Goal: Task Accomplishment & Management: Complete application form

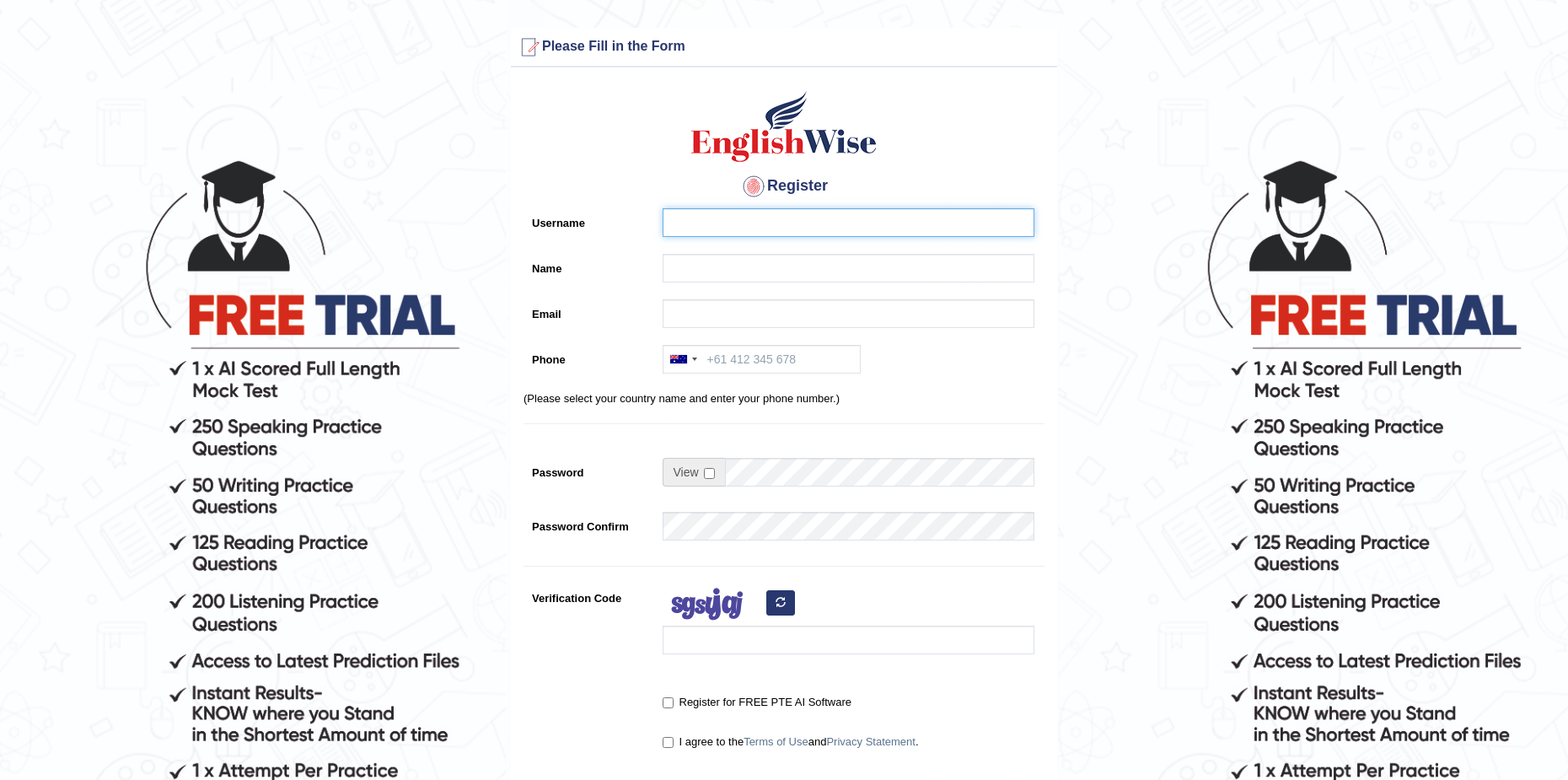
click at [703, 225] on input "Username" at bounding box center [848, 223] width 372 height 29
type input "cringtobagay27@gmail.com"
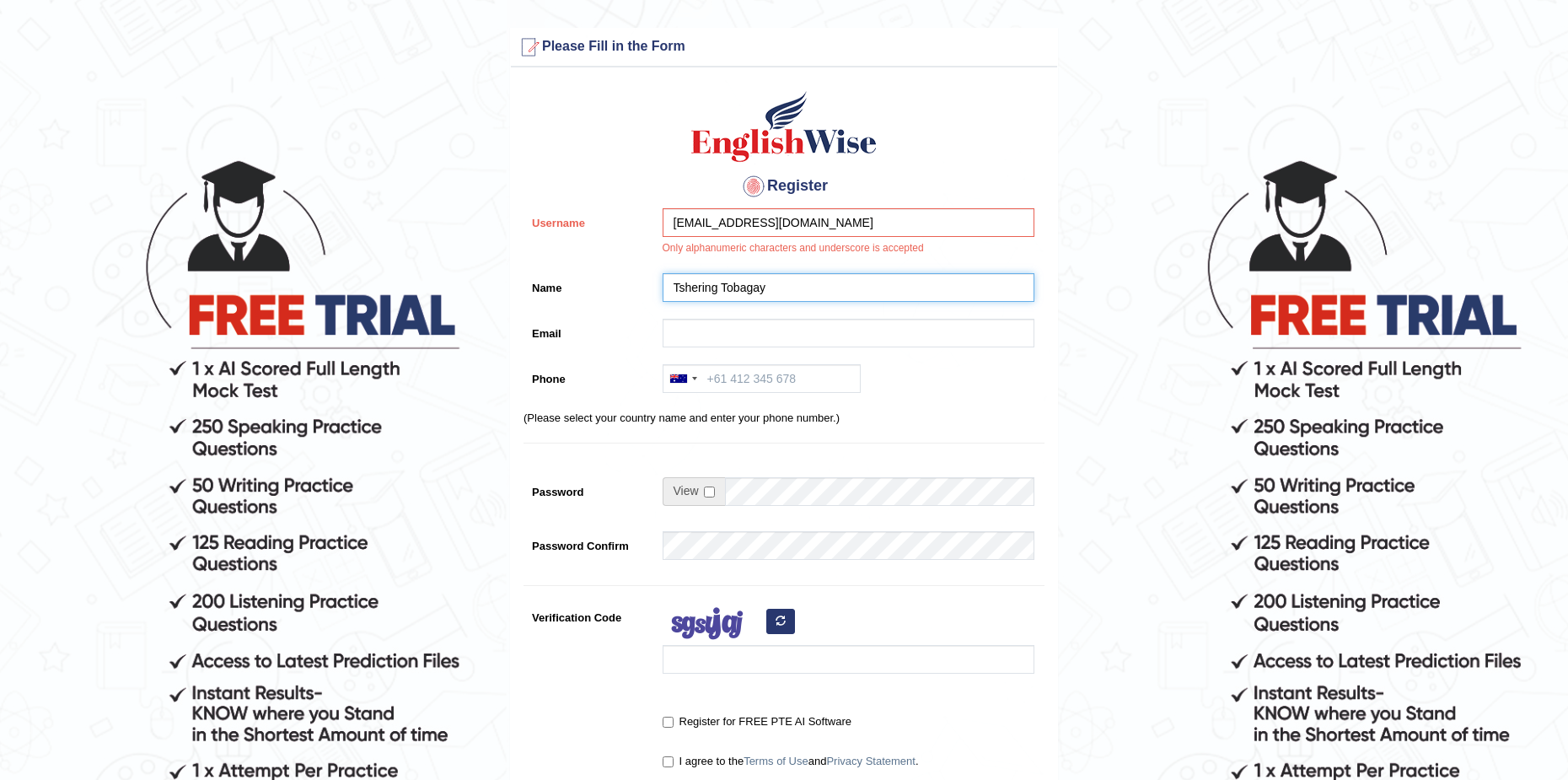
type input "Tshering Tobagay"
drag, startPoint x: 844, startPoint y: 218, endPoint x: 643, endPoint y: 186, distance: 203.5
click at [641, 186] on div "Register Username cringtobagay27@gmail.com Only alphanumeric characters and und…" at bounding box center [784, 437] width 546 height 723
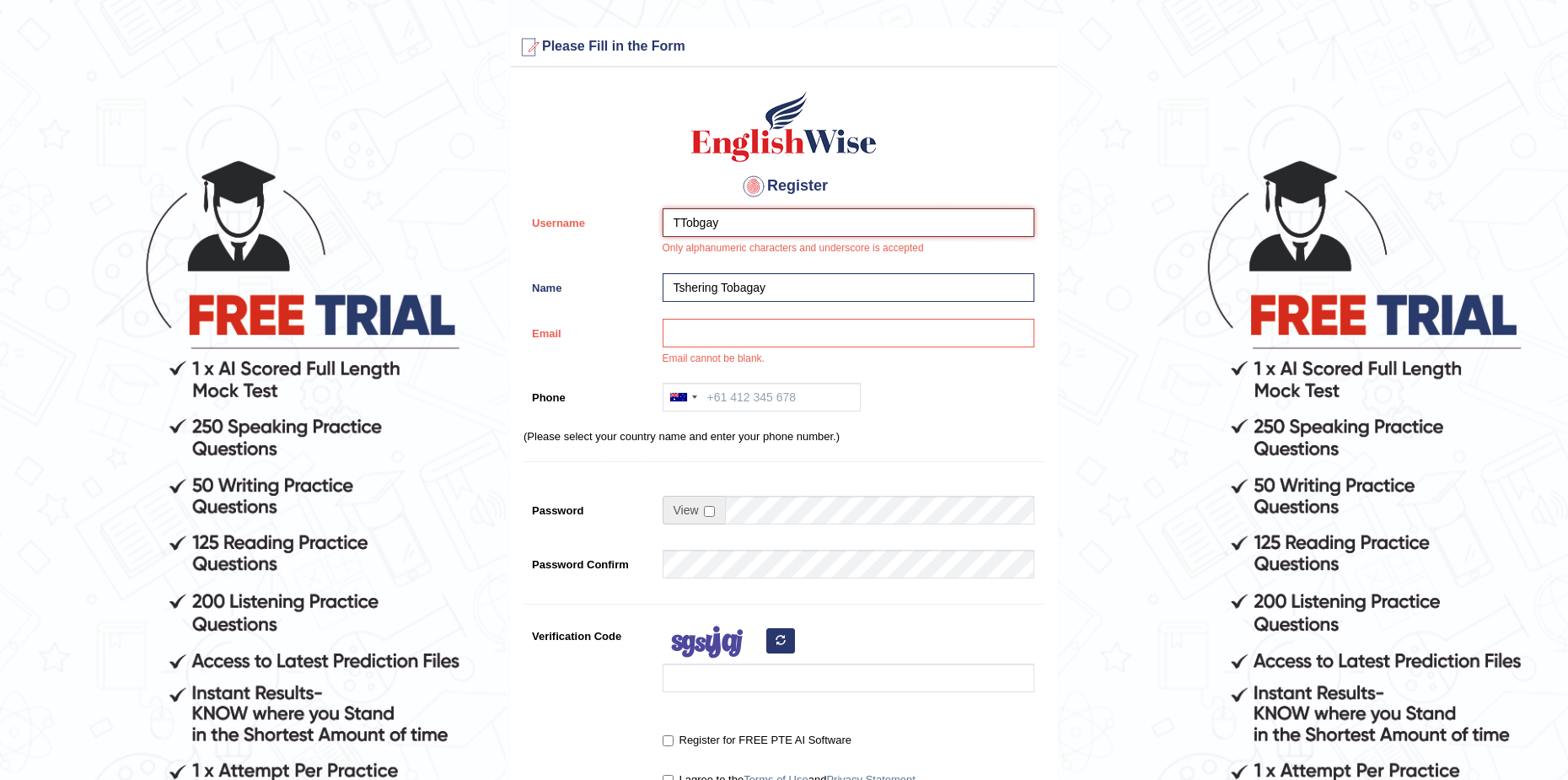
type input "TTobgay"
click at [757, 343] on input "Email" at bounding box center [848, 333] width 372 height 29
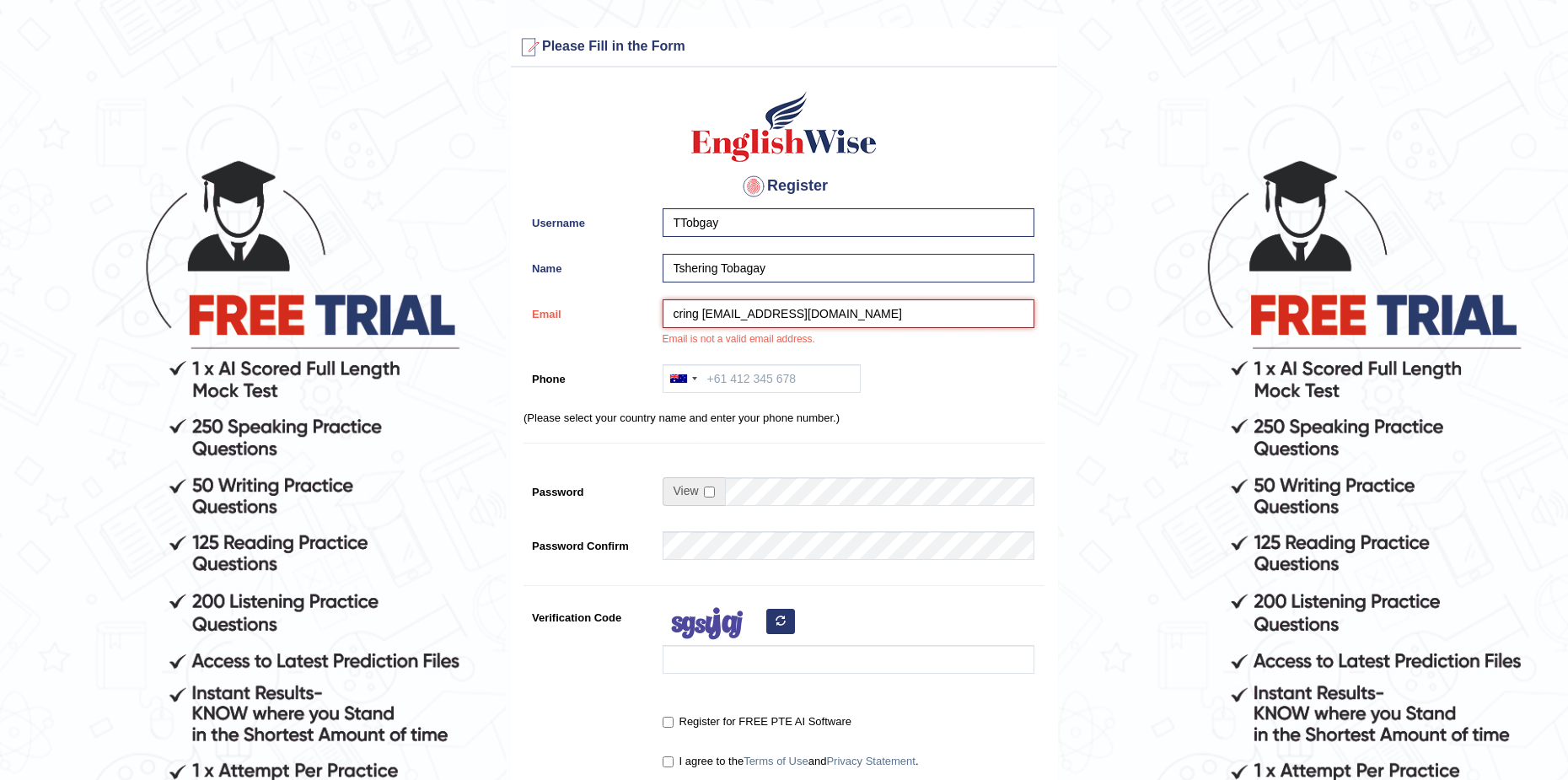
click at [848, 317] on input "cring tobgay27@gmail.com" at bounding box center [848, 314] width 372 height 29
drag, startPoint x: 701, startPoint y: 313, endPoint x: 711, endPoint y: 317, distance: 10.8
click at [701, 314] on input "cring tobgay27@gmail.com" at bounding box center [848, 314] width 372 height 29
type input "cringtobgay27@gmail.com"
click at [1006, 410] on p "(Please select your country name and enter your phone number.)" at bounding box center [784, 418] width 521 height 16
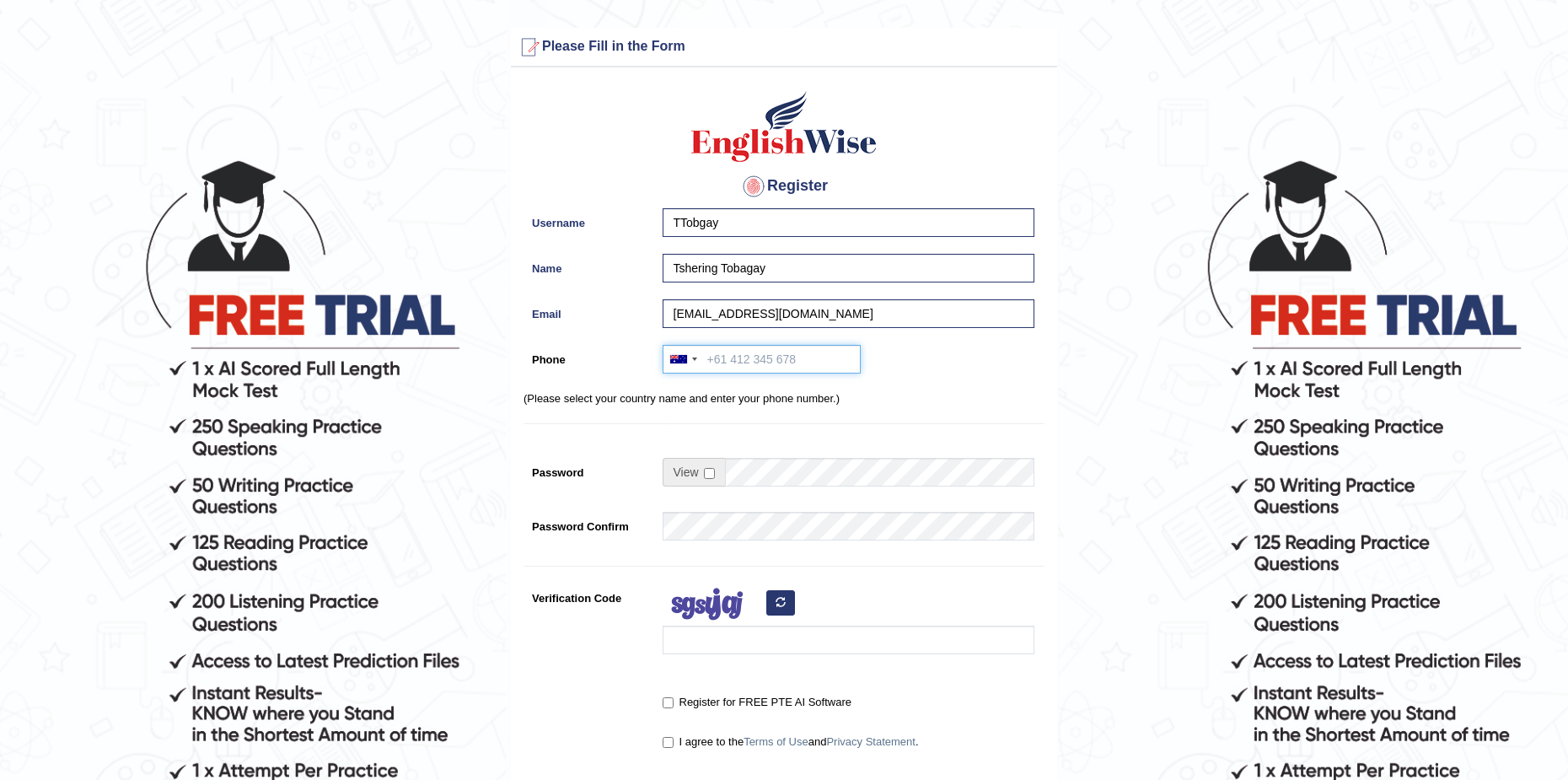
click at [797, 354] on input "Phone" at bounding box center [761, 359] width 198 height 29
type input "0450042709"
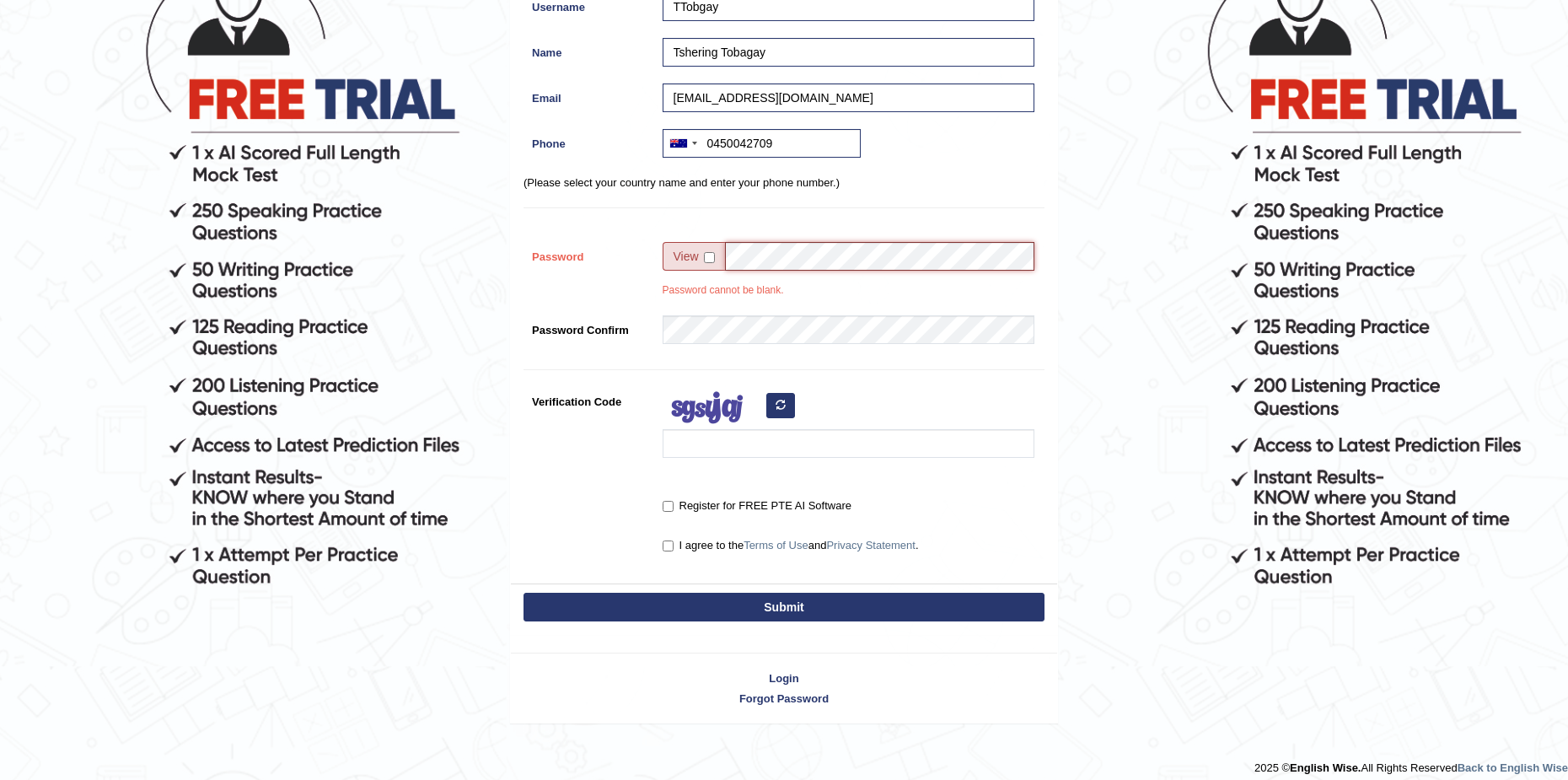
scroll to position [228, 0]
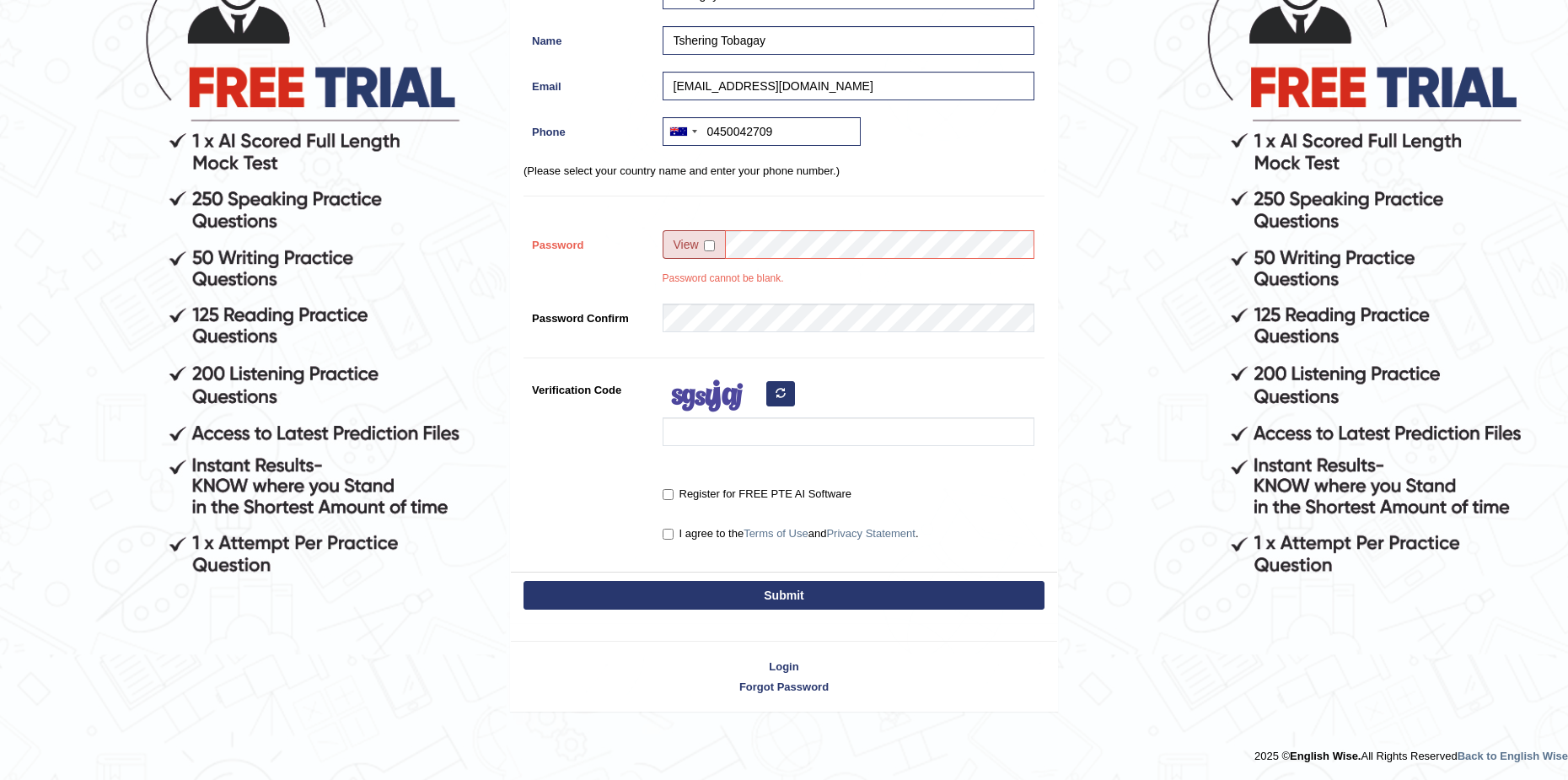
click at [702, 246] on span at bounding box center [693, 245] width 62 height 29
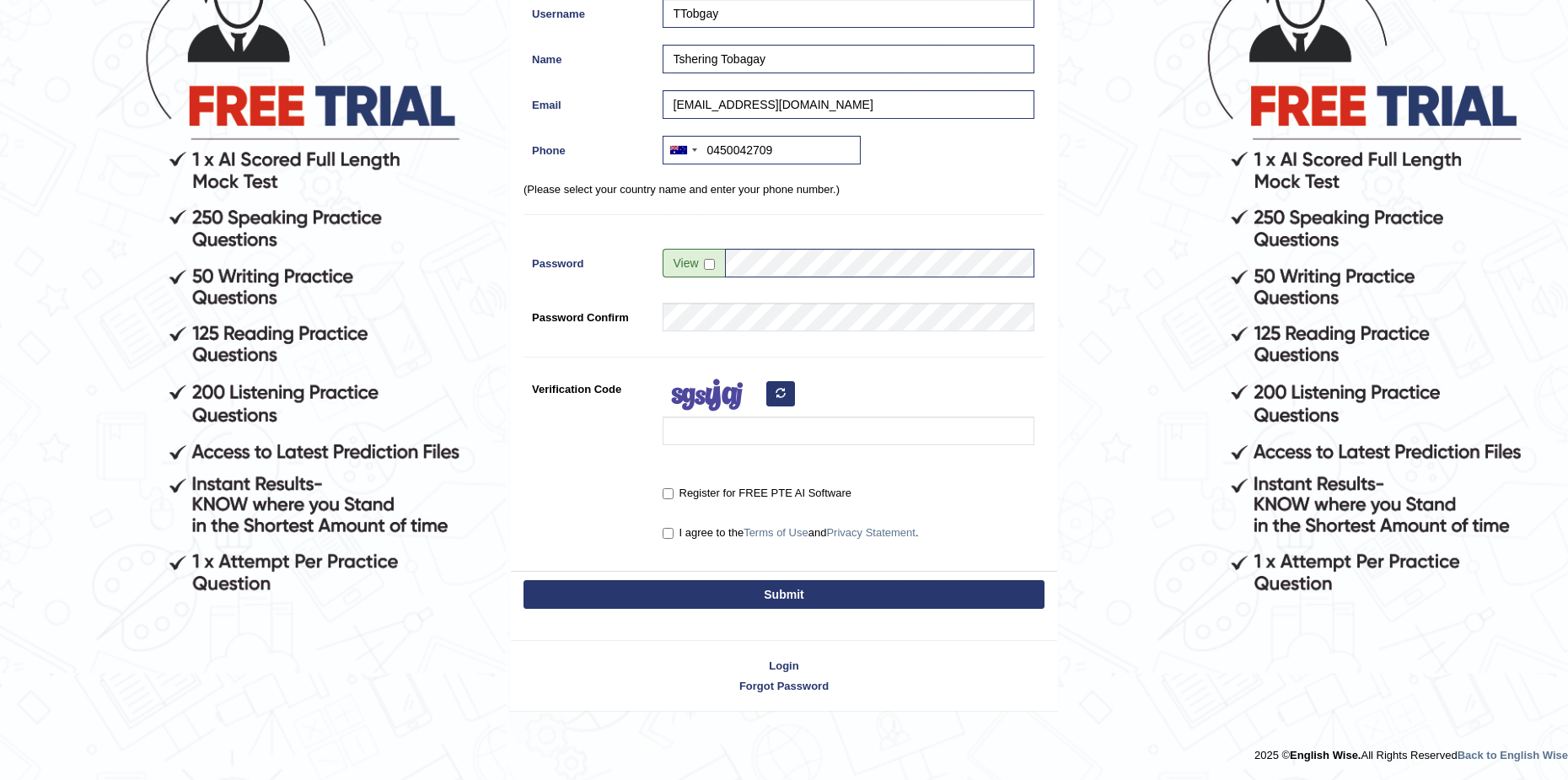
click at [715, 261] on span at bounding box center [693, 263] width 62 height 29
click at [712, 261] on input "checkbox" at bounding box center [709, 264] width 11 height 11
checkbox input "true"
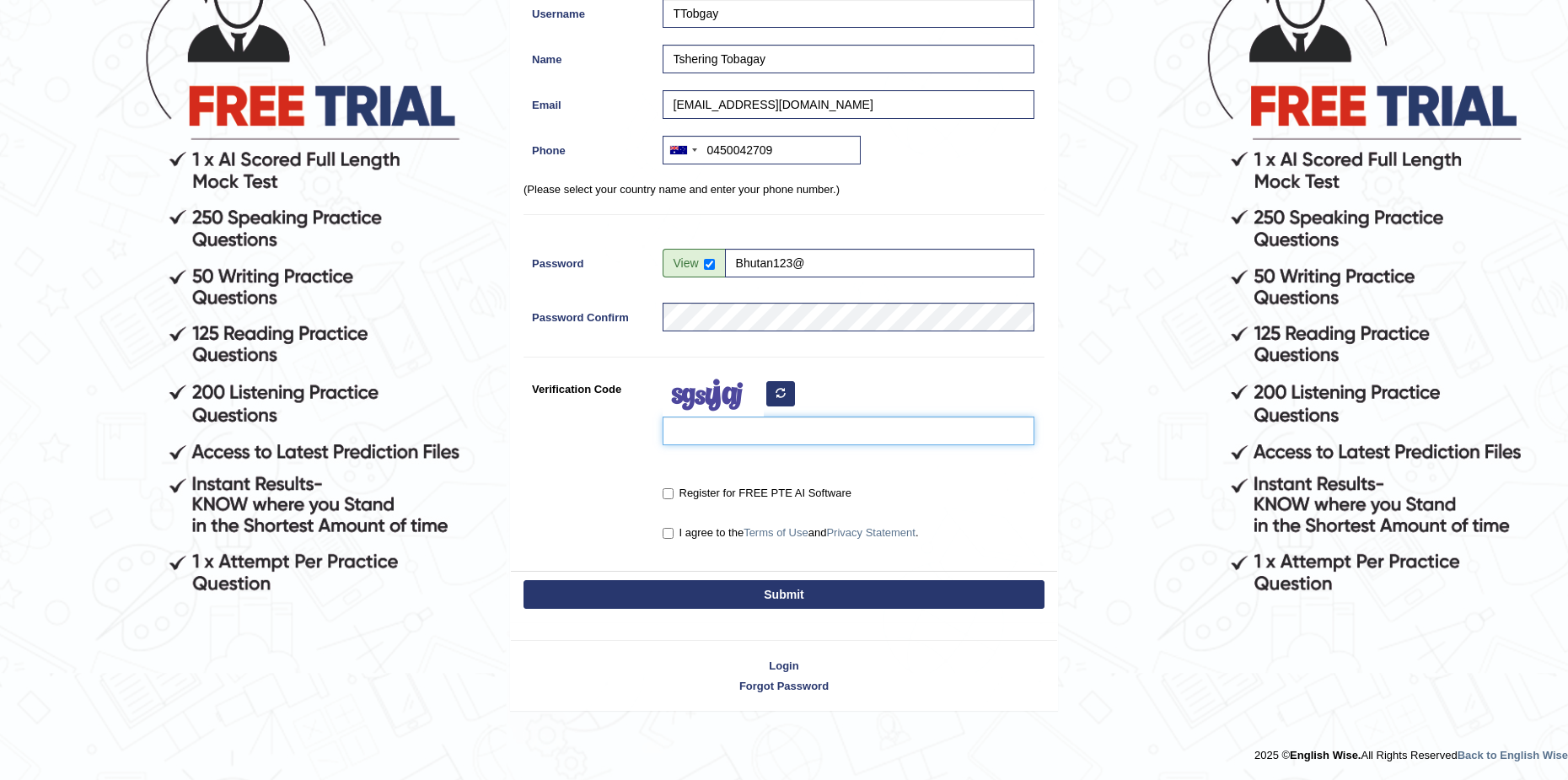
click at [711, 431] on input "Verification Code" at bounding box center [848, 431] width 372 height 29
type input "demeru"
click at [668, 494] on input "Register for FREE PTE AI Software" at bounding box center [667, 493] width 11 height 11
checkbox input "true"
click at [668, 533] on input "I agree to the Terms of Use and Privacy Statement ." at bounding box center [667, 533] width 11 height 11
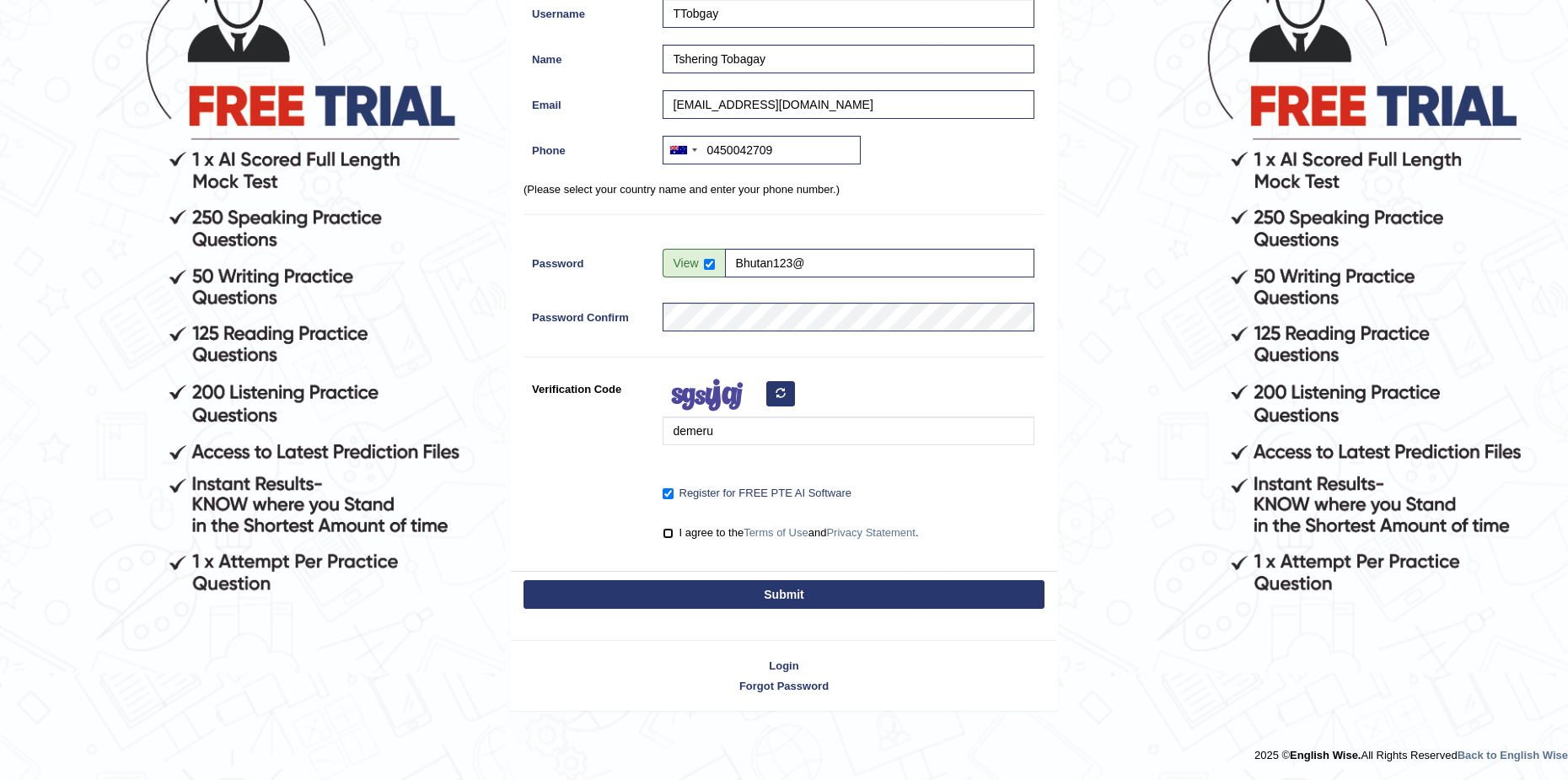
checkbox input "true"
click at [688, 590] on button "Submit" at bounding box center [784, 595] width 521 height 29
type input "+61450042709"
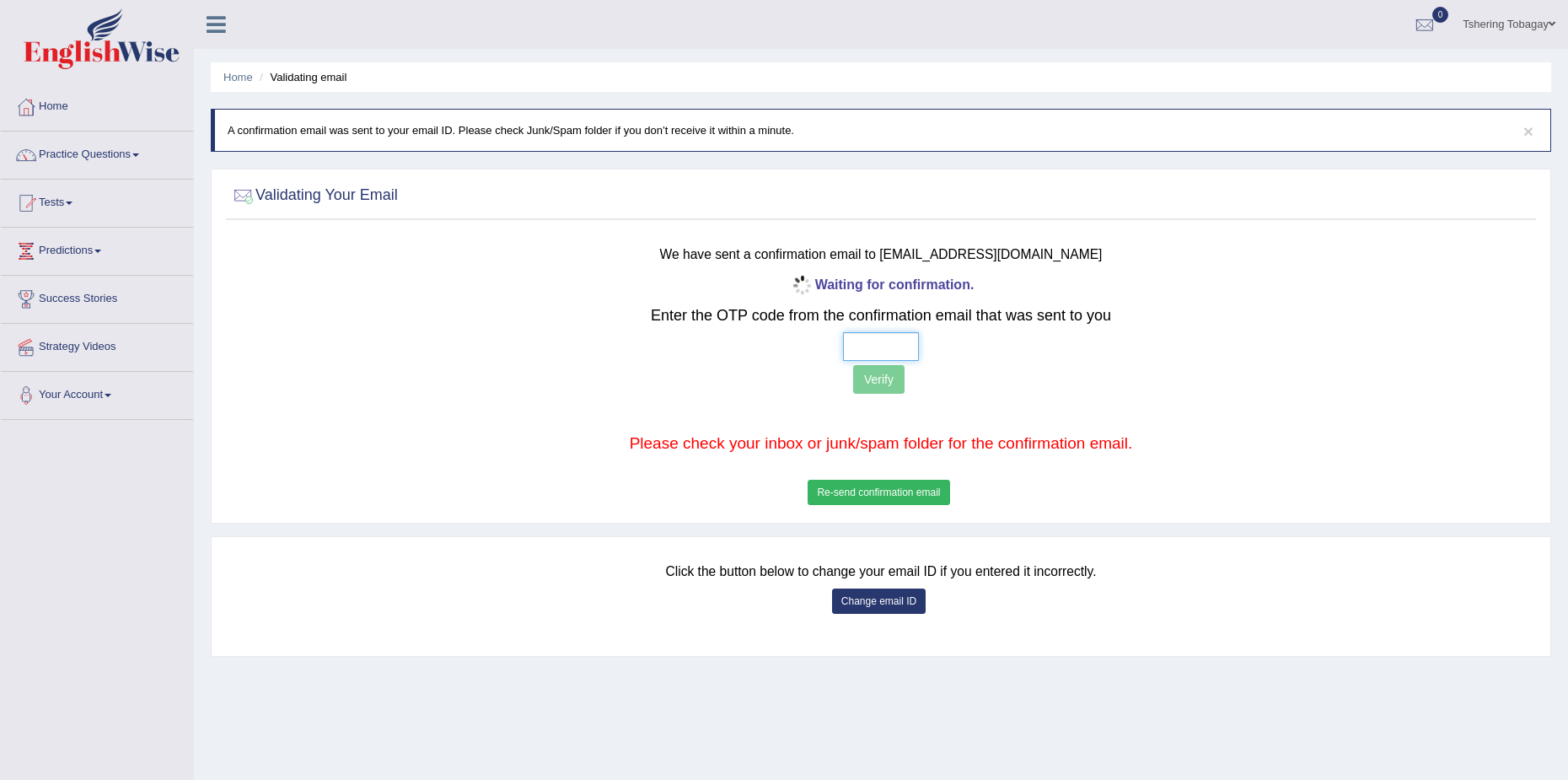
click at [883, 334] on input "text" at bounding box center [880, 347] width 76 height 29
type input "4 5 4 8"
click at [882, 394] on button "Verify" at bounding box center [880, 379] width 52 height 29
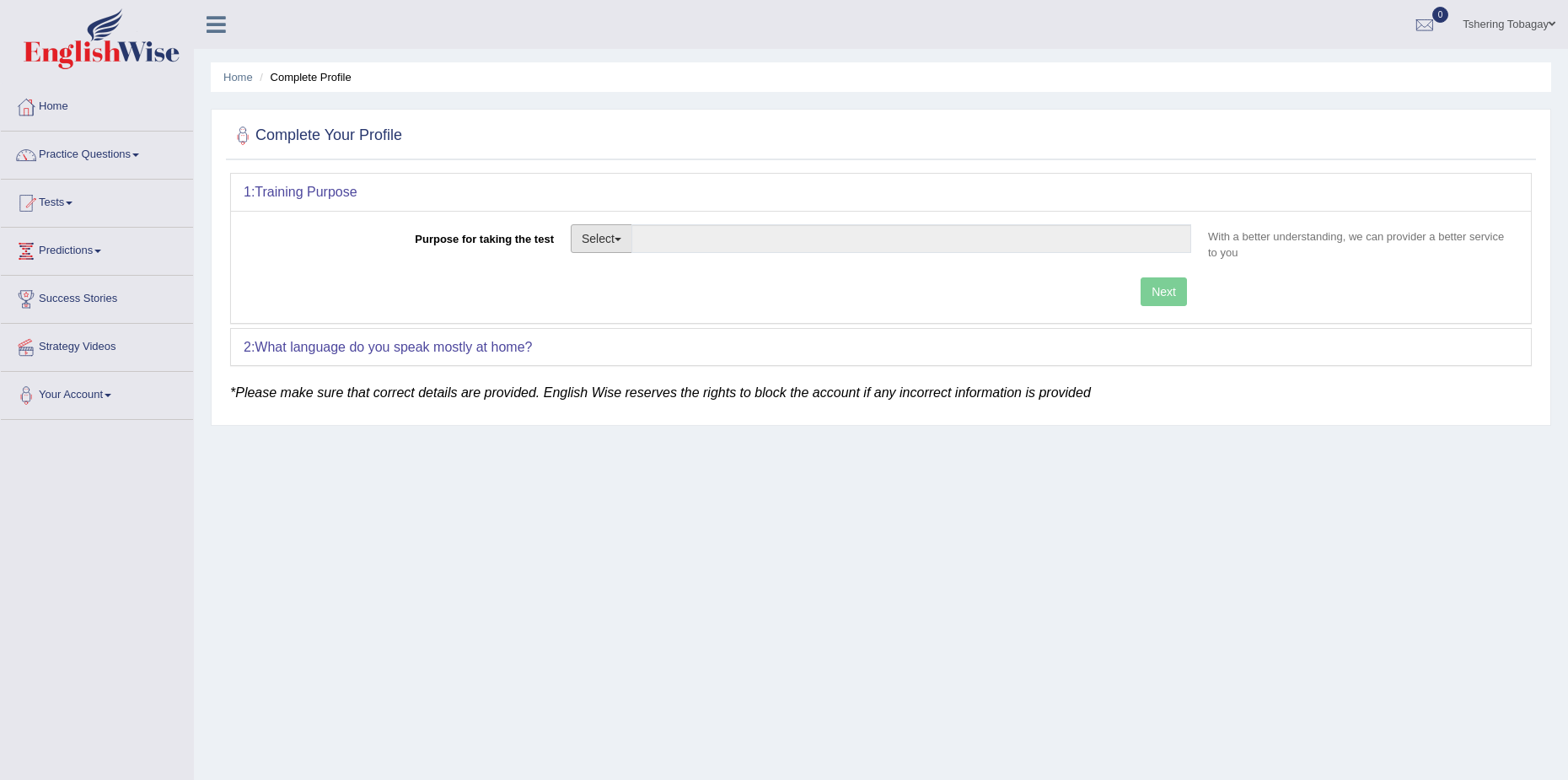
click at [604, 240] on button "Select" at bounding box center [602, 239] width 61 height 29
click at [645, 298] on link "Permanent Residency" at bounding box center [646, 297] width 150 height 22
type input "Permanent Residency"
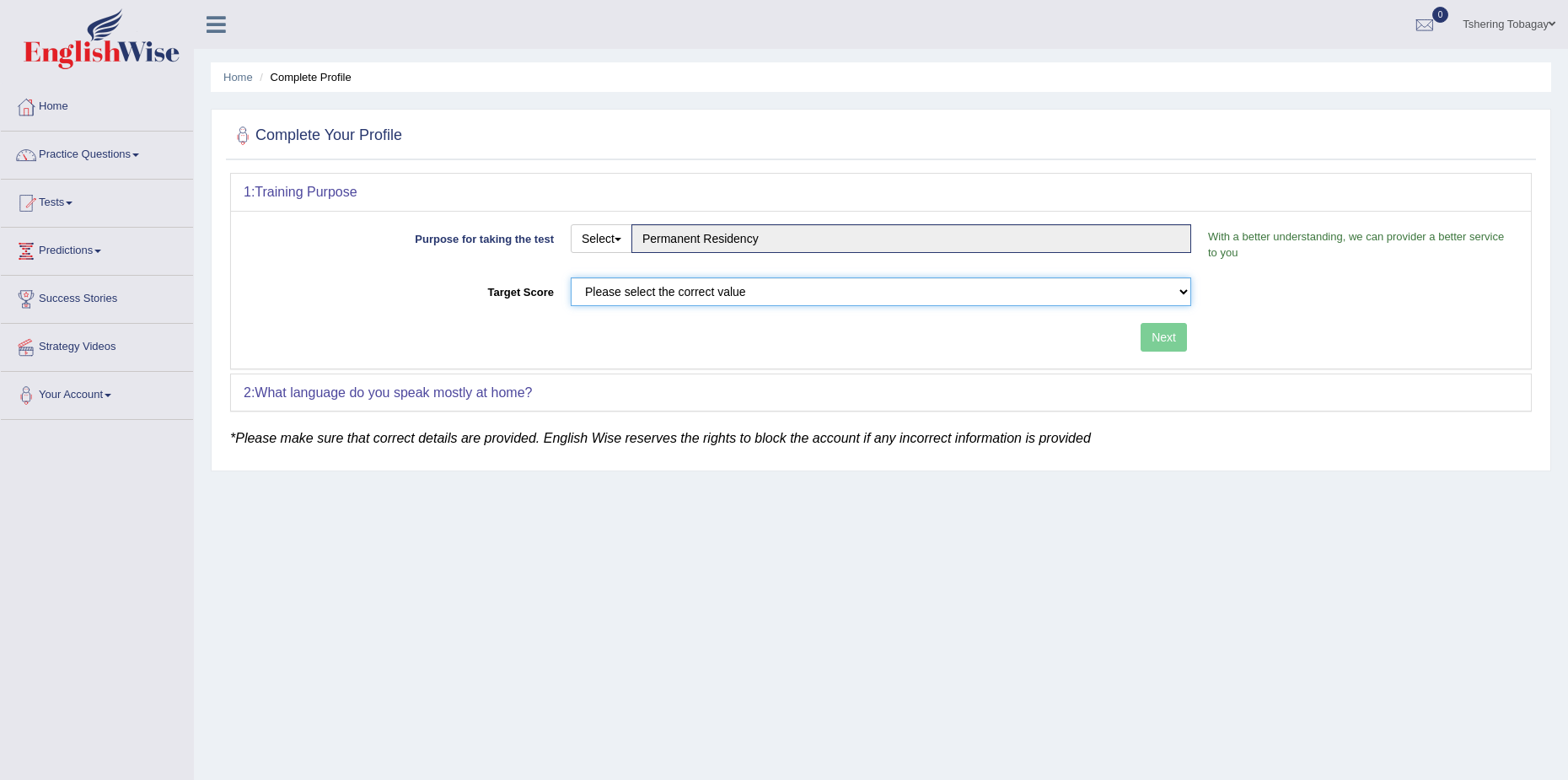
click at [880, 280] on select "Please select the correct value 50 (6 bands) 58 (6.5 bands) 65 (7 bands) 79 (8 …" at bounding box center [881, 292] width 620 height 29
select select "79"
click at [571, 278] on select "Please select the correct value 50 (6 bands) 58 (6.5 bands) 65 (7 bands) 79 (8 …" at bounding box center [881, 292] width 620 height 29
click at [1156, 346] on button "Next" at bounding box center [1164, 337] width 46 height 29
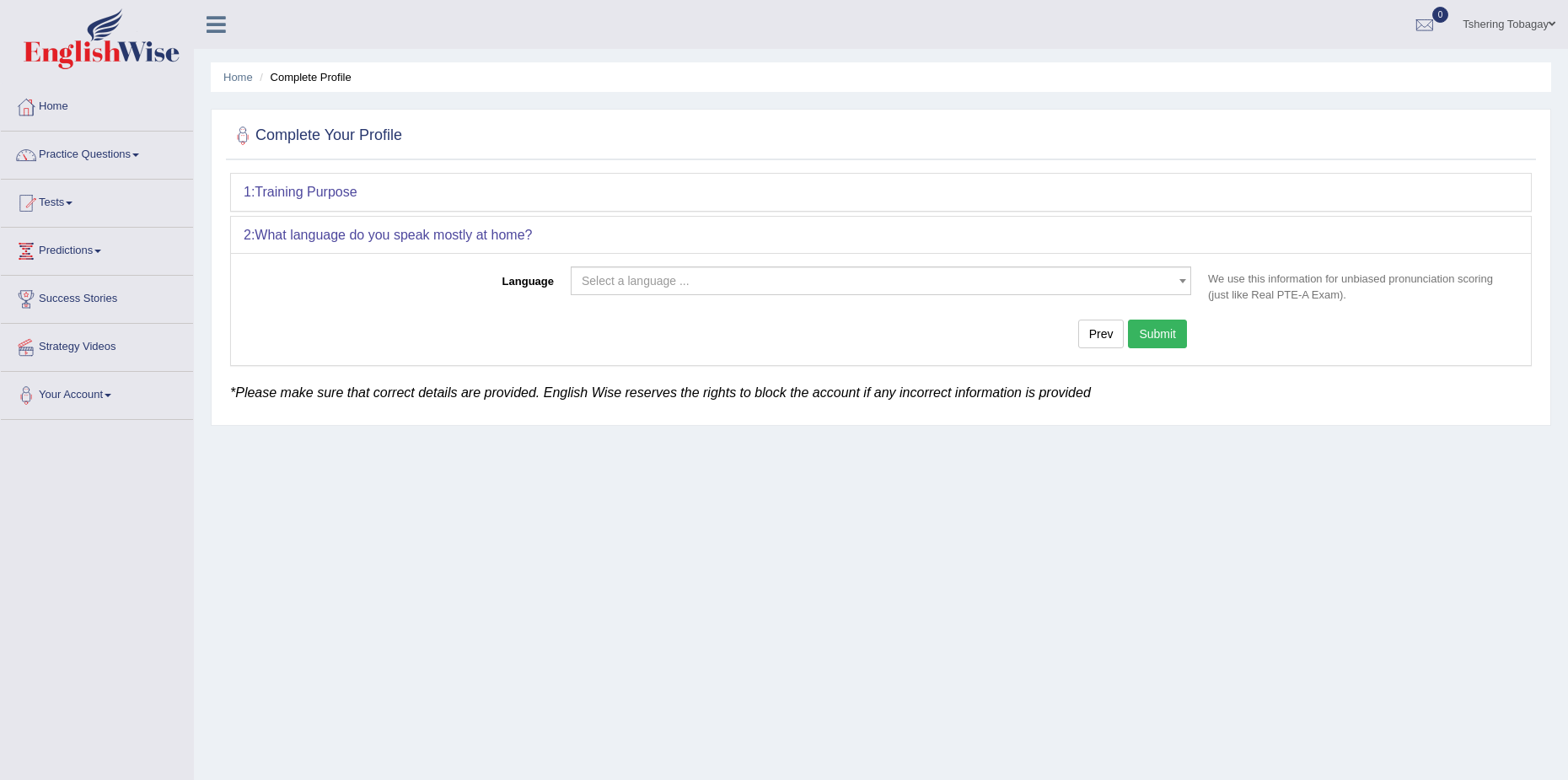
click at [757, 269] on span "Select a language ..." at bounding box center [881, 280] width 620 height 29
